Goal: Check status: Check status

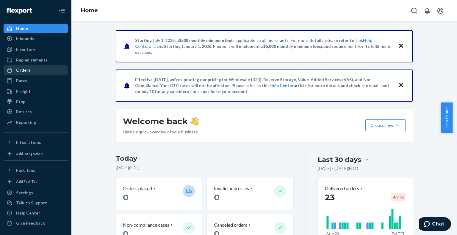
click at [27, 75] on link "Orders" at bounding box center [36, 70] width 64 height 10
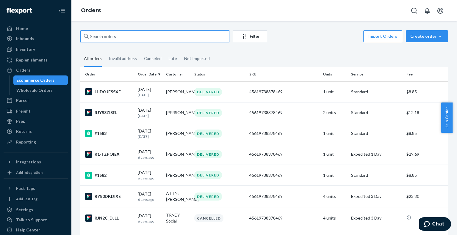
click at [166, 33] on input "text" at bounding box center [154, 36] width 149 height 12
type input "r"
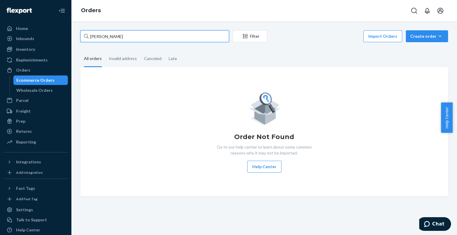
click at [142, 39] on input "[PERSON_NAME]" at bounding box center [154, 36] width 149 height 12
click at [116, 37] on input "[PERSON_NAME]" at bounding box center [154, 36] width 149 height 12
type input "d"
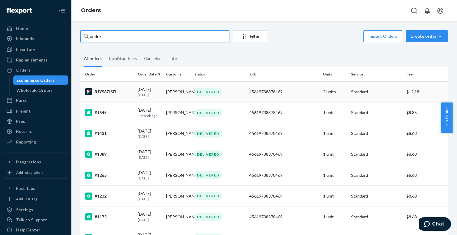
type input "andre"
click at [171, 92] on td "[PERSON_NAME]" at bounding box center [178, 91] width 28 height 21
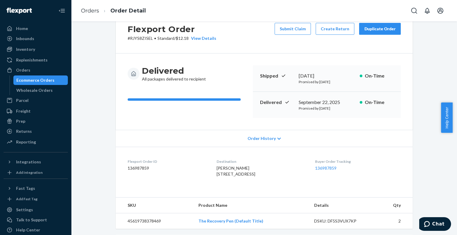
scroll to position [30, 0]
